Goal: Find specific page/section: Find specific page/section

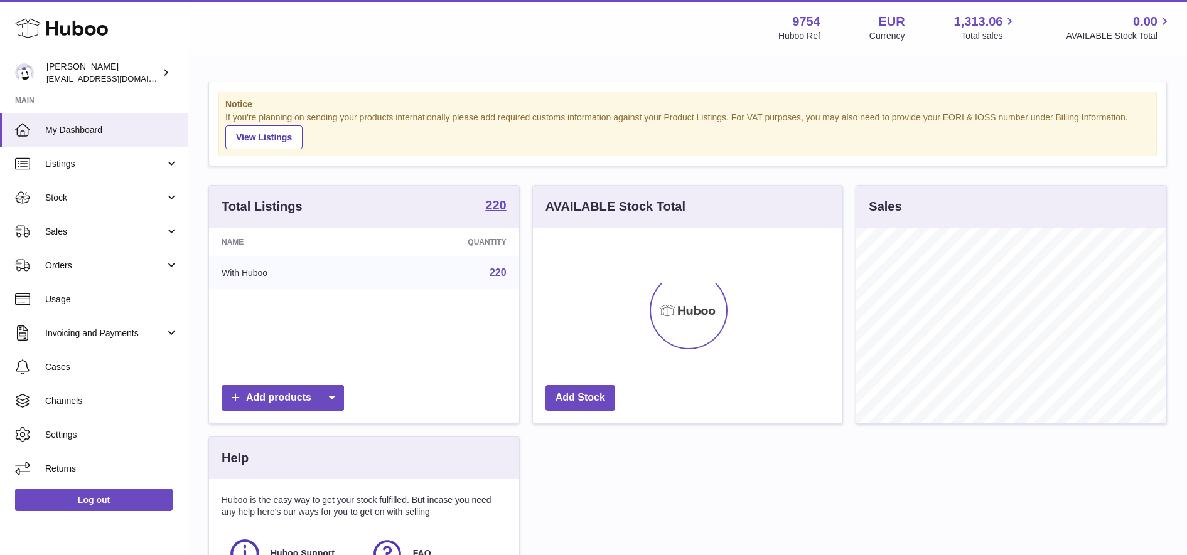
scroll to position [196, 309]
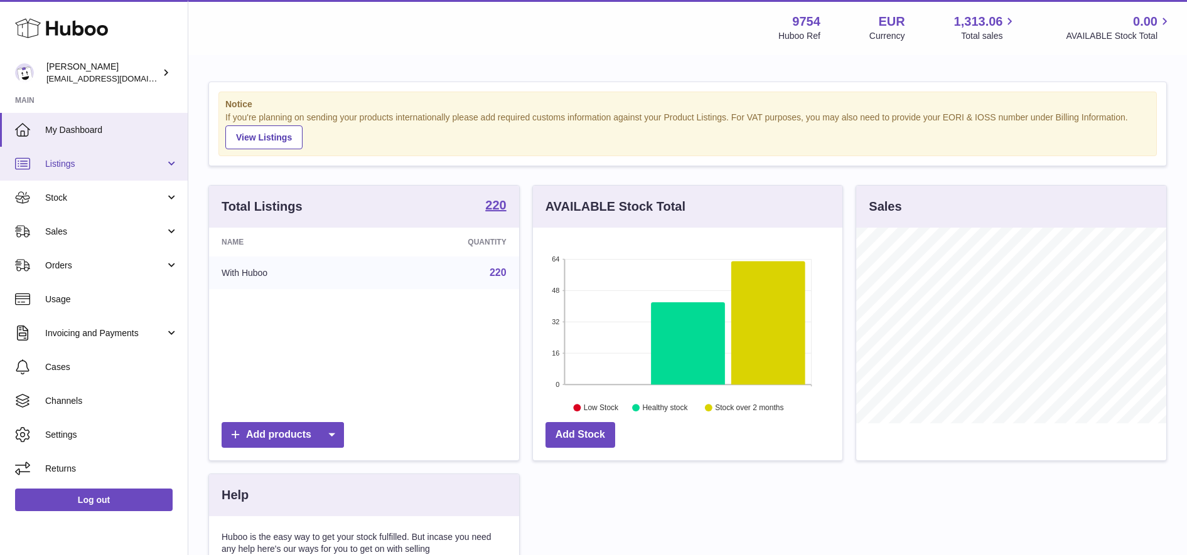
click at [119, 166] on span "Listings" at bounding box center [105, 164] width 120 height 12
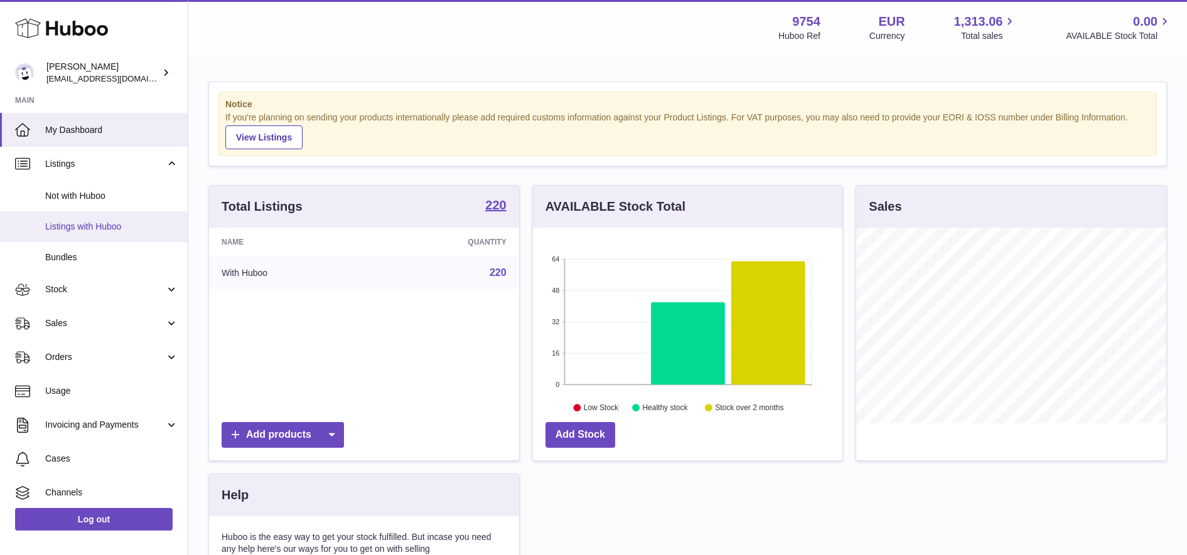
click at [117, 221] on span "Listings with Huboo" at bounding box center [111, 227] width 133 height 12
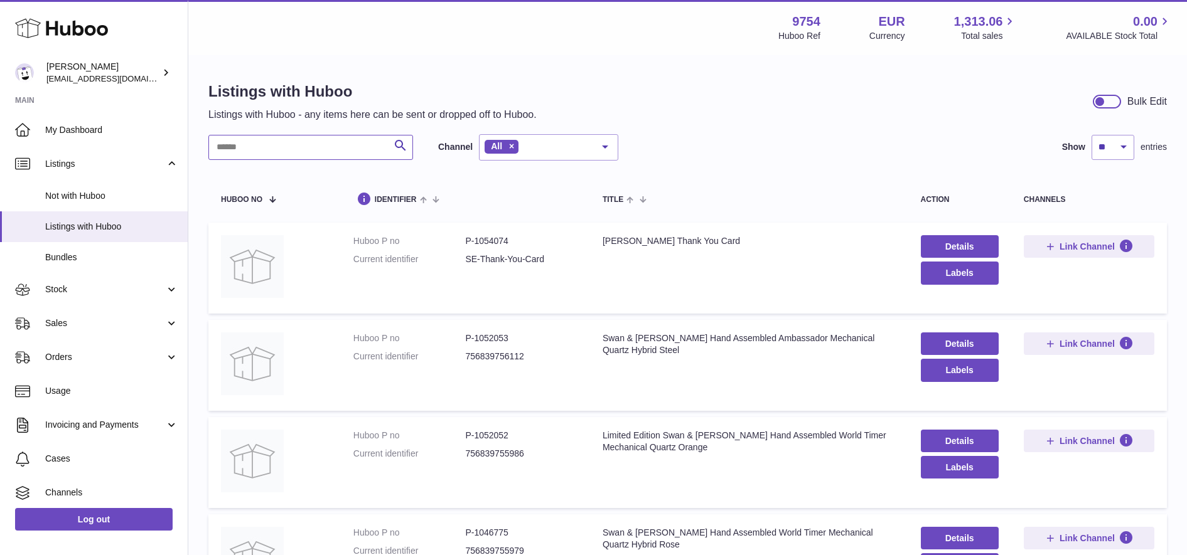
click at [289, 149] on input "text" at bounding box center [310, 147] width 205 height 25
type input "*"
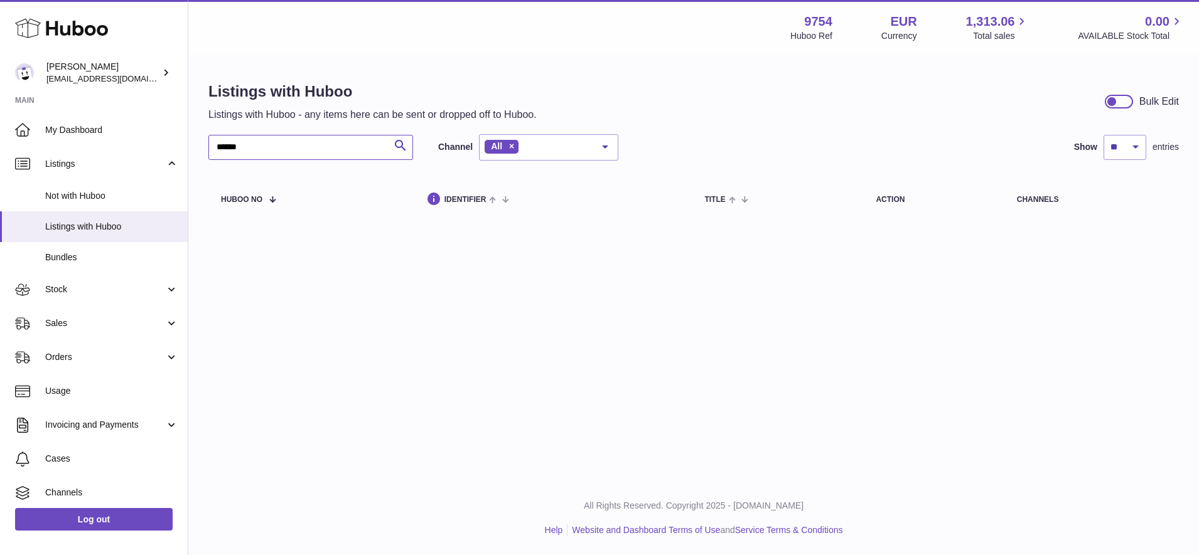
type input "******"
click at [1012, 510] on p "All Rights Reserved. Copyright 2025 - [DOMAIN_NAME]" at bounding box center [693, 506] width 990 height 12
